Goal: Information Seeking & Learning: Learn about a topic

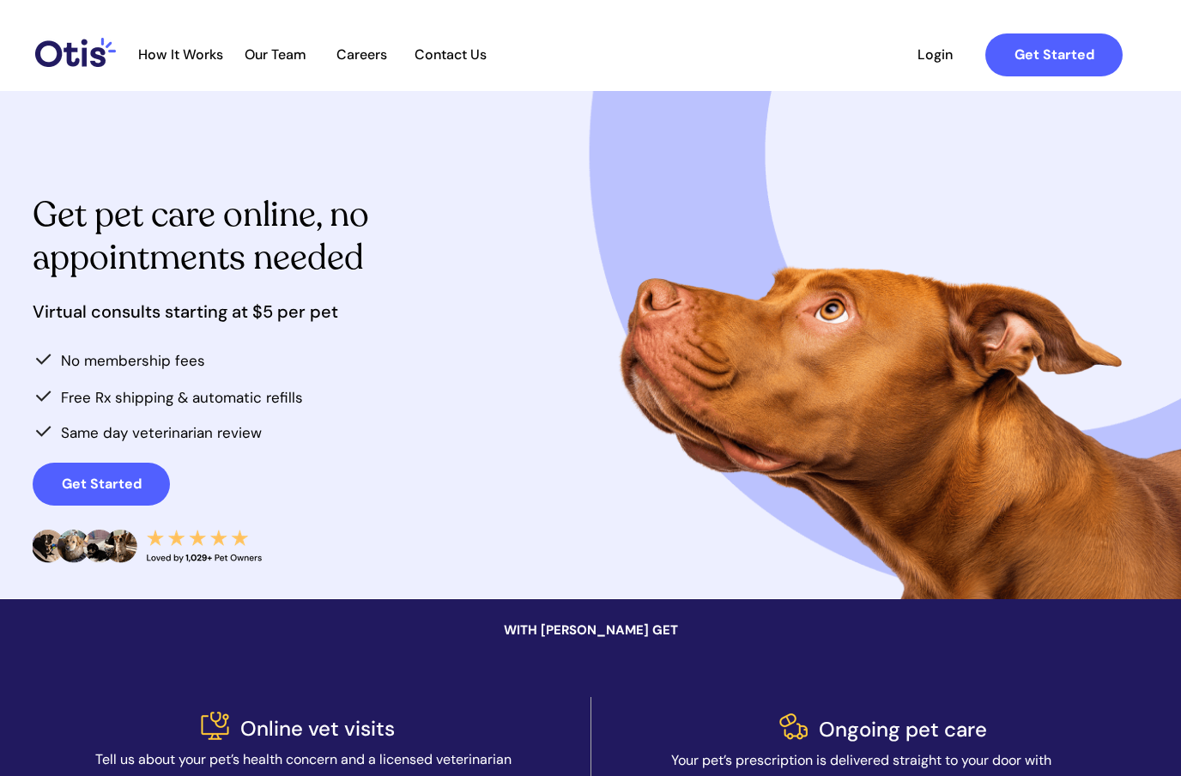
click at [216, 66] on div at bounding box center [630, 55] width 1018 height 64
click at [216, 62] on span "How It Works" at bounding box center [181, 54] width 102 height 16
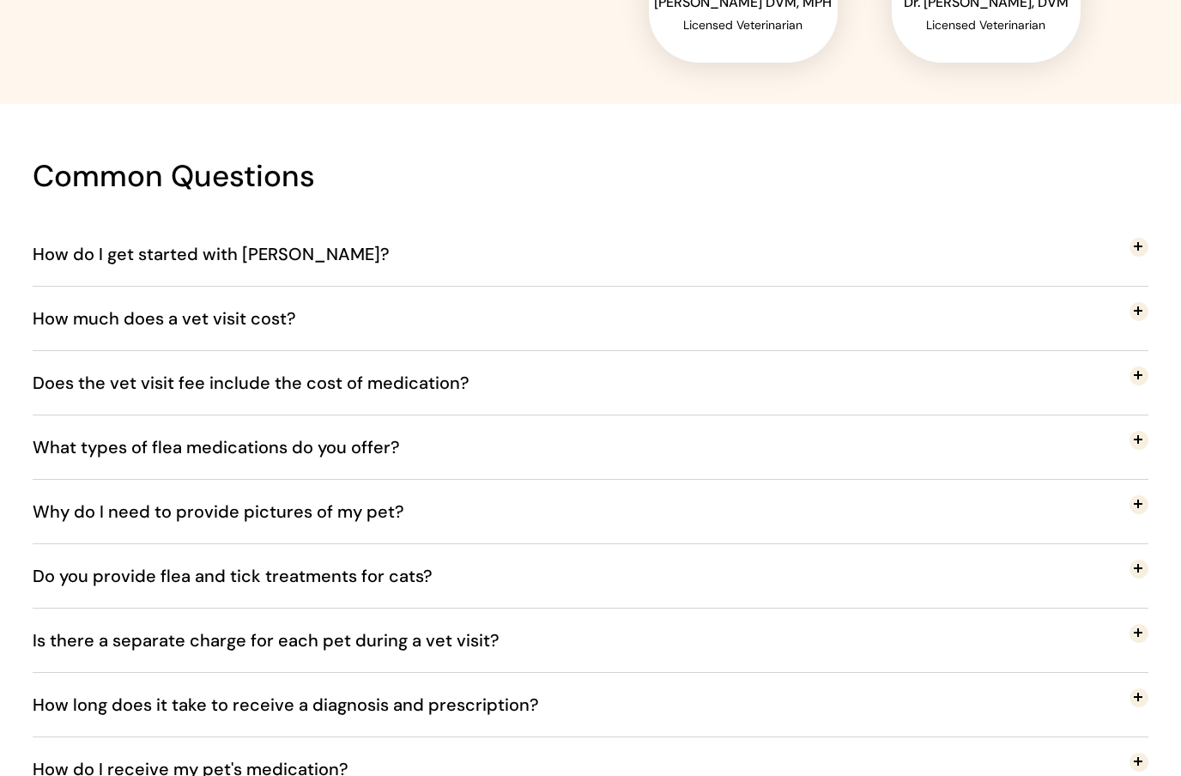
scroll to position [3060, 0]
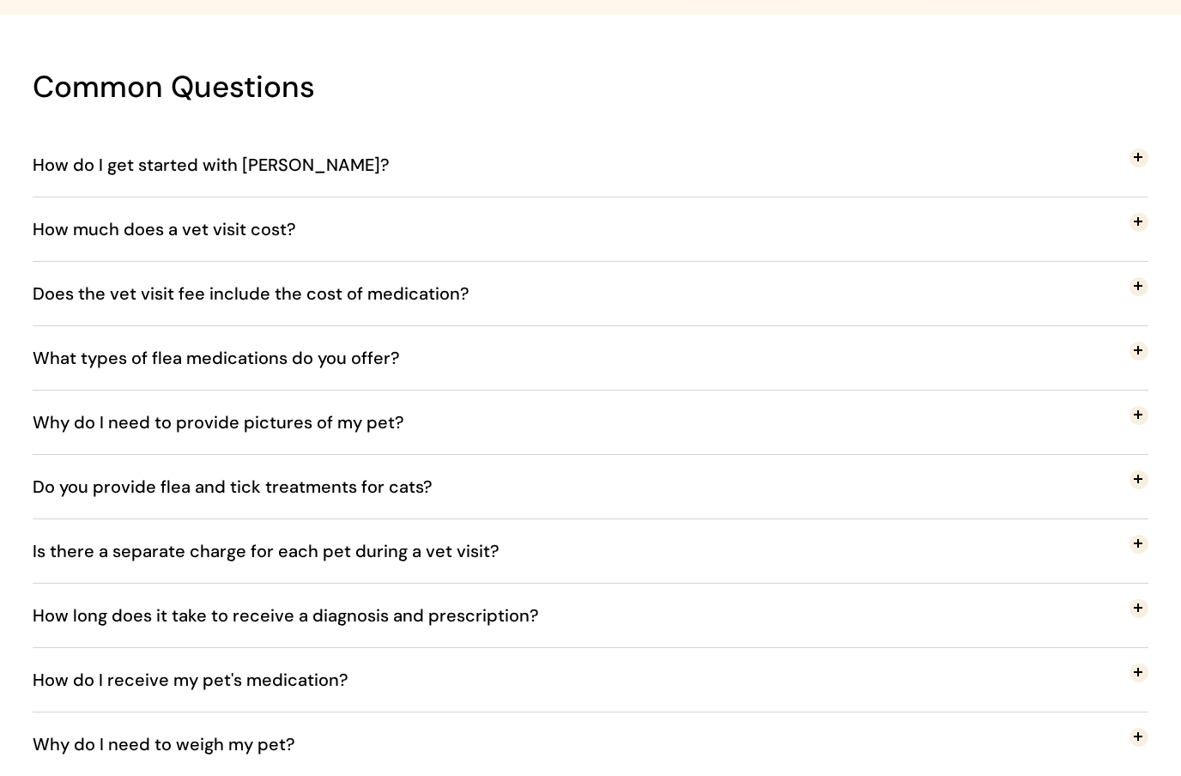
click at [475, 188] on button "How do I get started with Otis?" at bounding box center [591, 165] width 1116 height 64
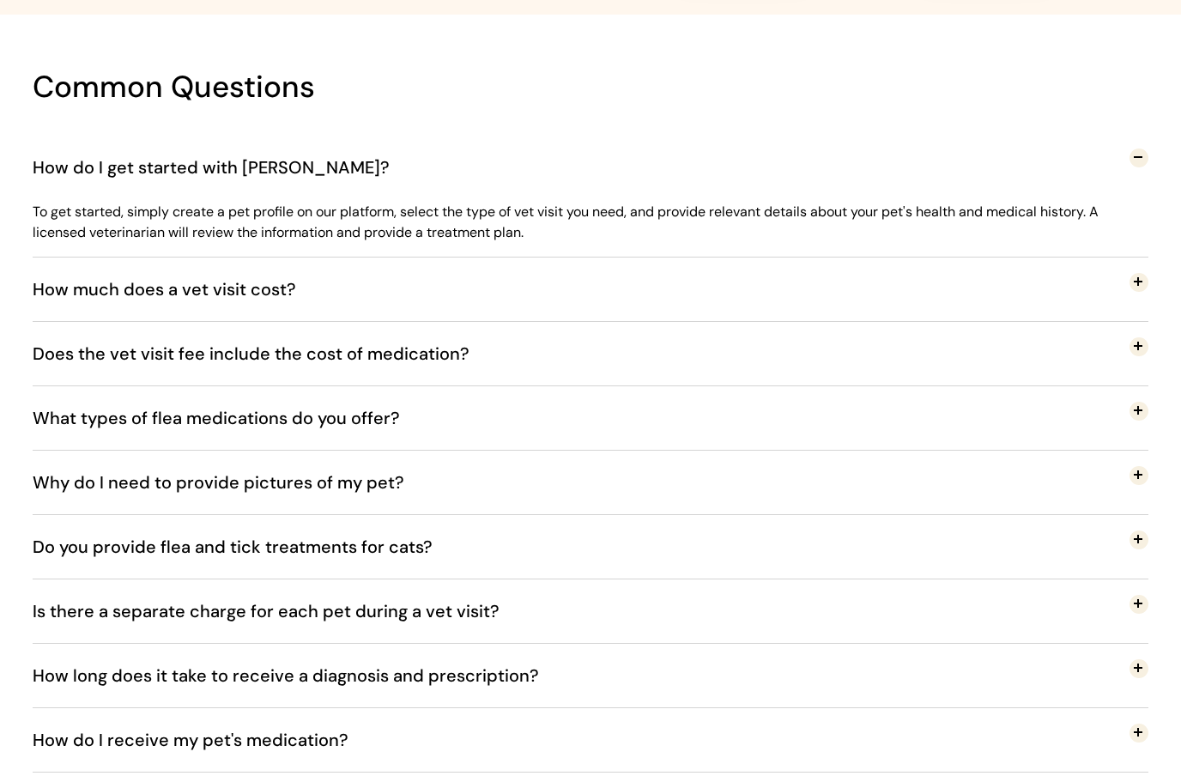
click at [461, 280] on button "How much does a vet visit cost?" at bounding box center [591, 290] width 1116 height 64
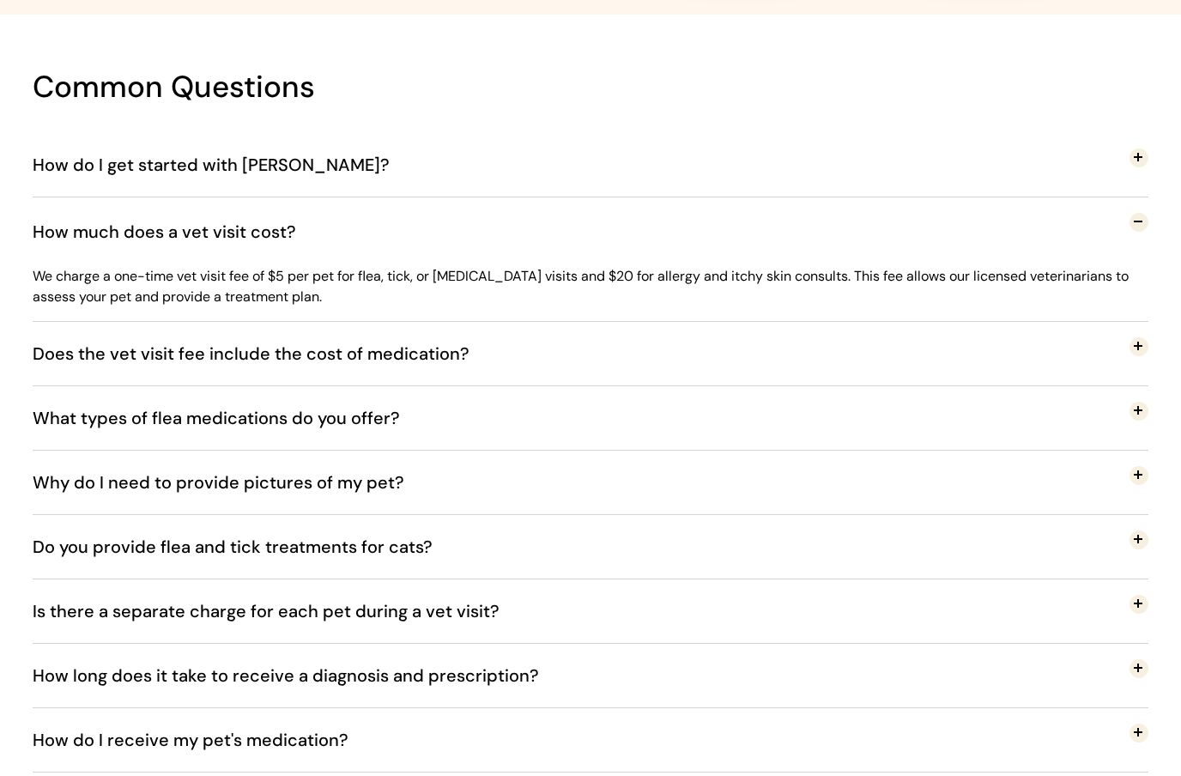
click at [437, 416] on button "What types of flea medications do you offer?" at bounding box center [591, 418] width 1116 height 64
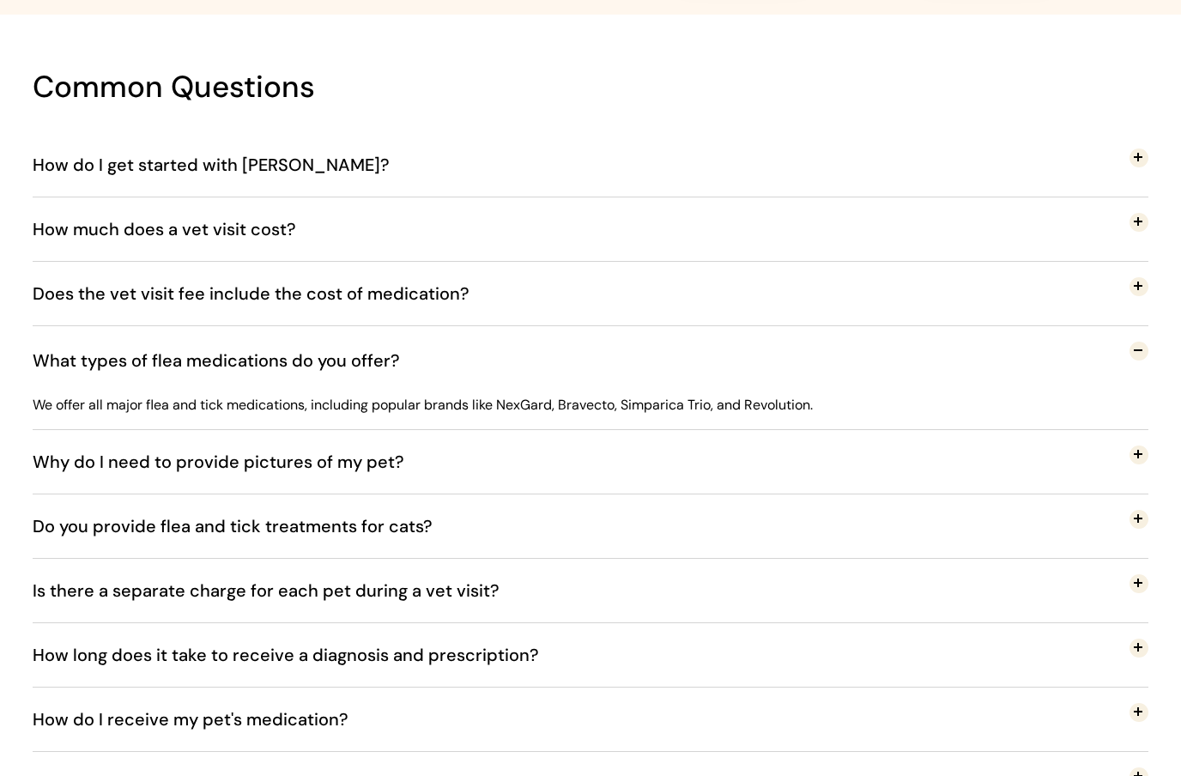
click at [408, 477] on span "Why do I need to provide pictures of my pet?" at bounding box center [232, 462] width 398 height 57
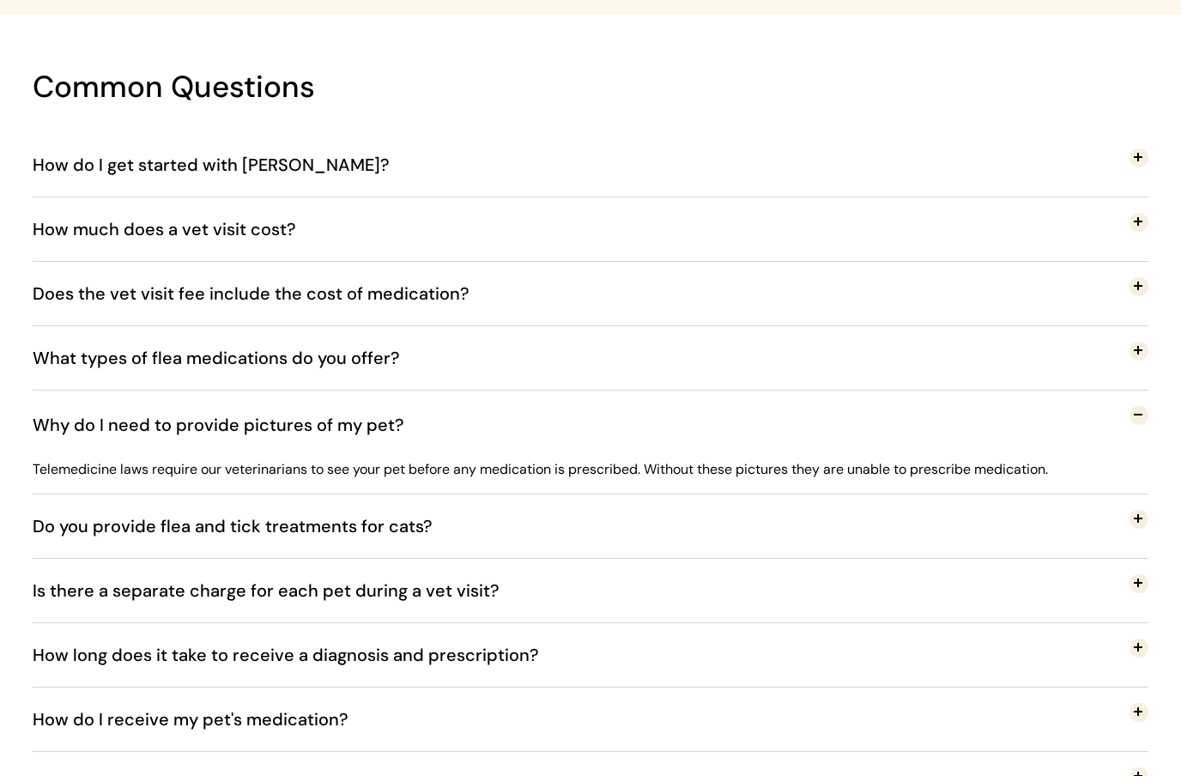
click at [427, 518] on span "Do you provide flea and tick treatments for cats?" at bounding box center [246, 526] width 426 height 57
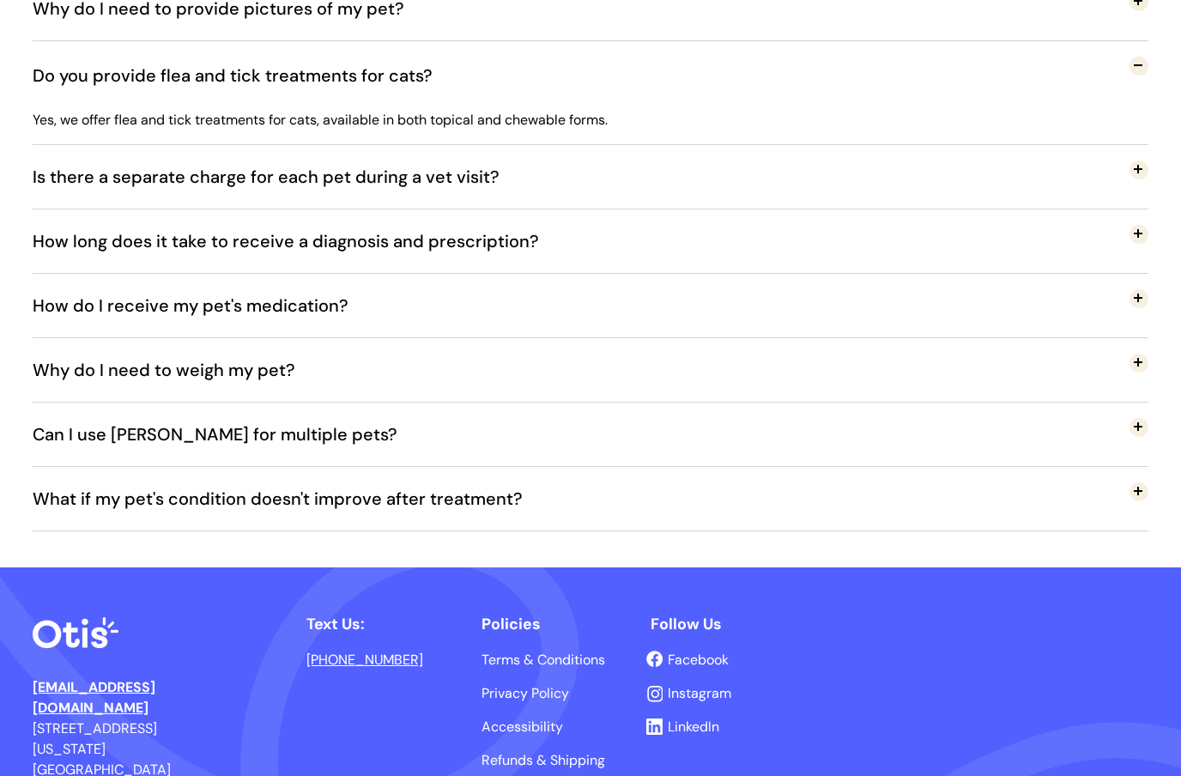
scroll to position [3549, 0]
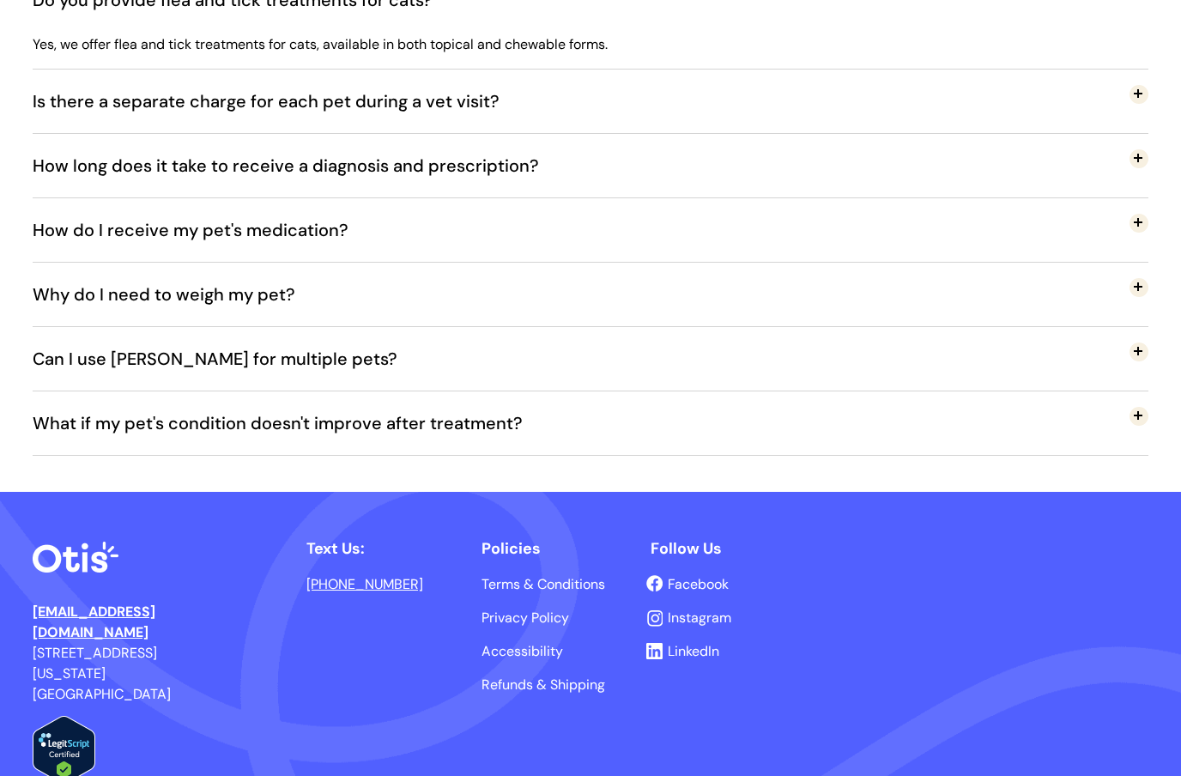
click at [341, 242] on span "How do I receive my pet's medication?" at bounding box center [204, 230] width 342 height 57
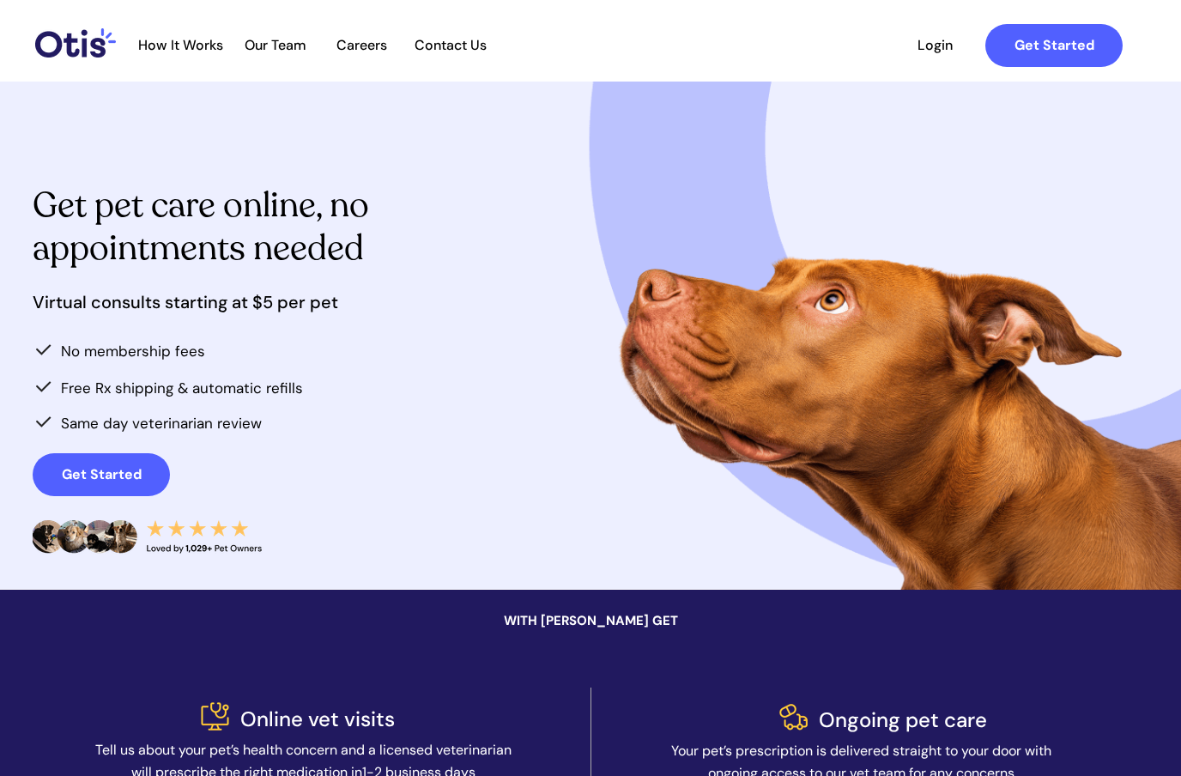
scroll to position [0, 0]
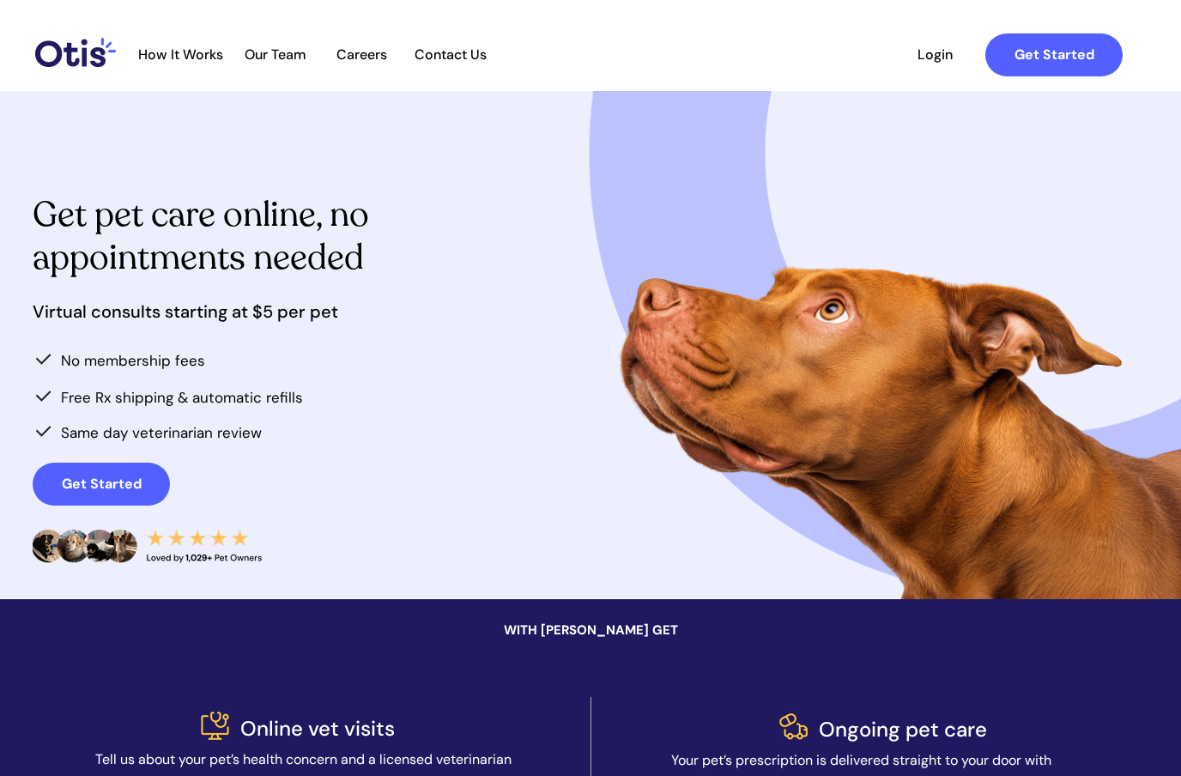
click at [96, 58] on img at bounding box center [75, 52] width 81 height 29
click at [296, 57] on span "Our Team" at bounding box center [276, 54] width 84 height 16
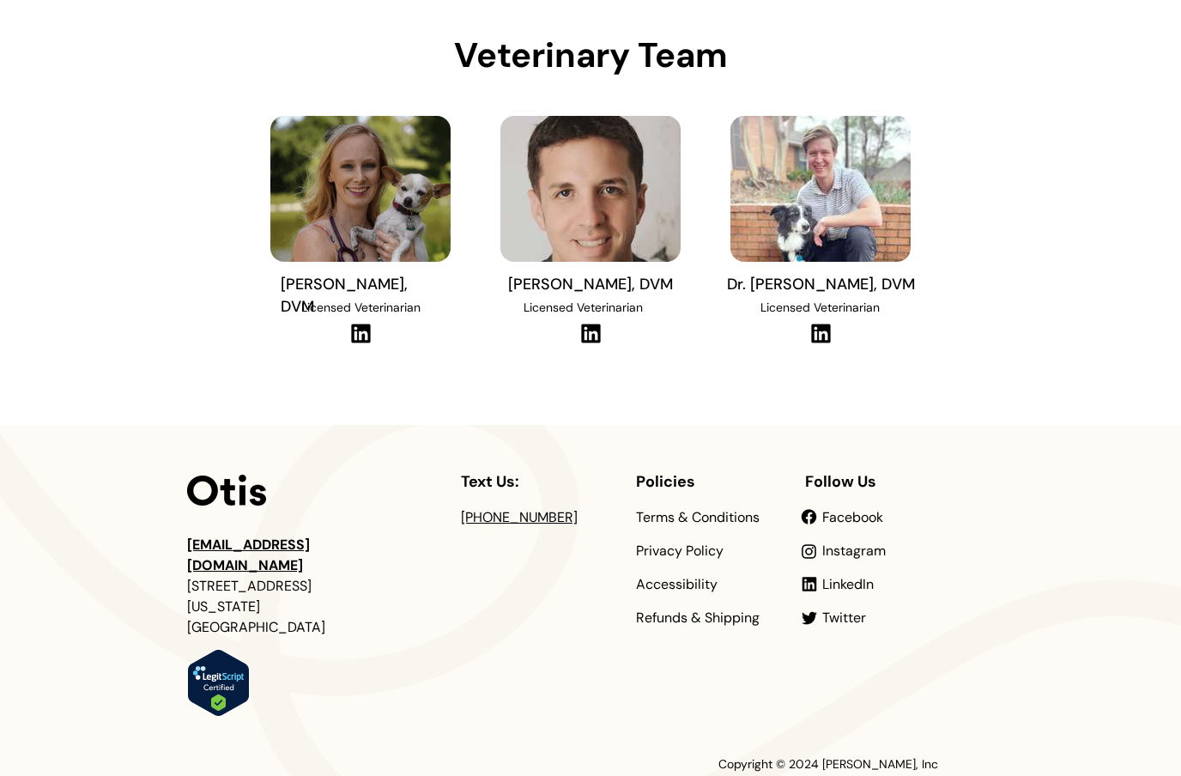
scroll to position [539, 0]
click at [854, 553] on span "Instagram" at bounding box center [855, 552] width 64 height 18
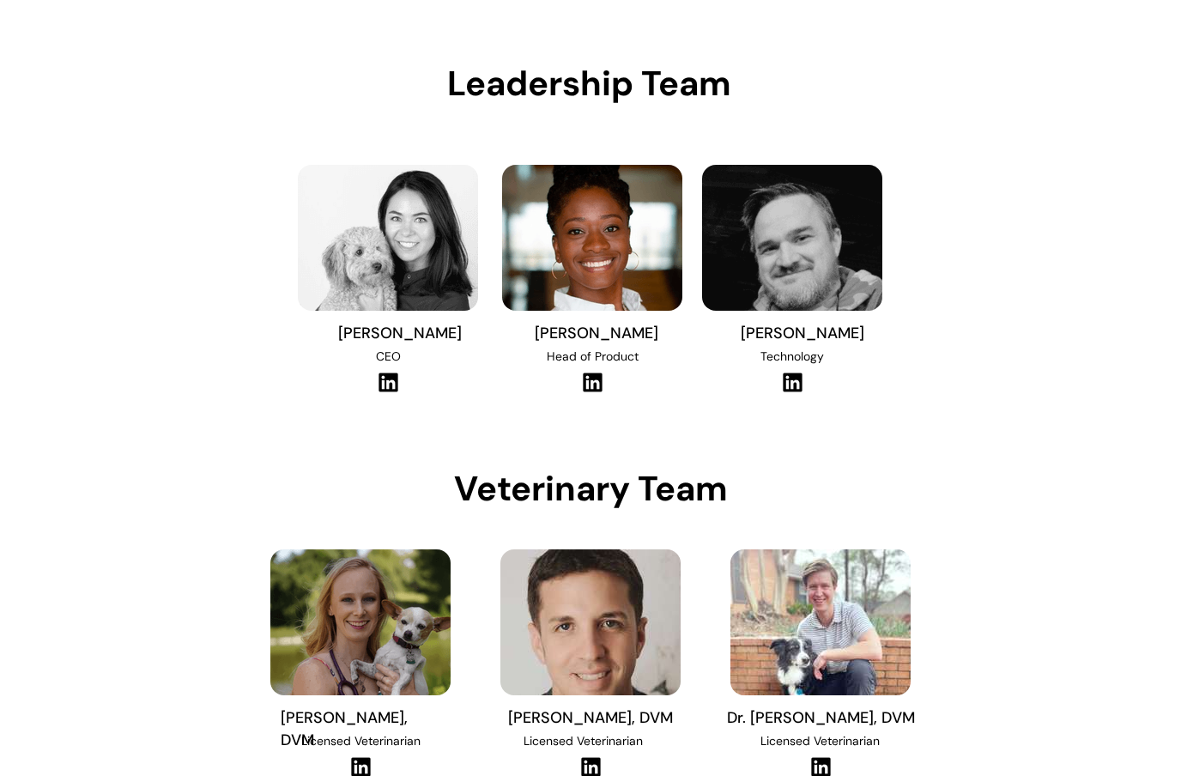
scroll to position [0, 0]
